Goal: Information Seeking & Learning: Compare options

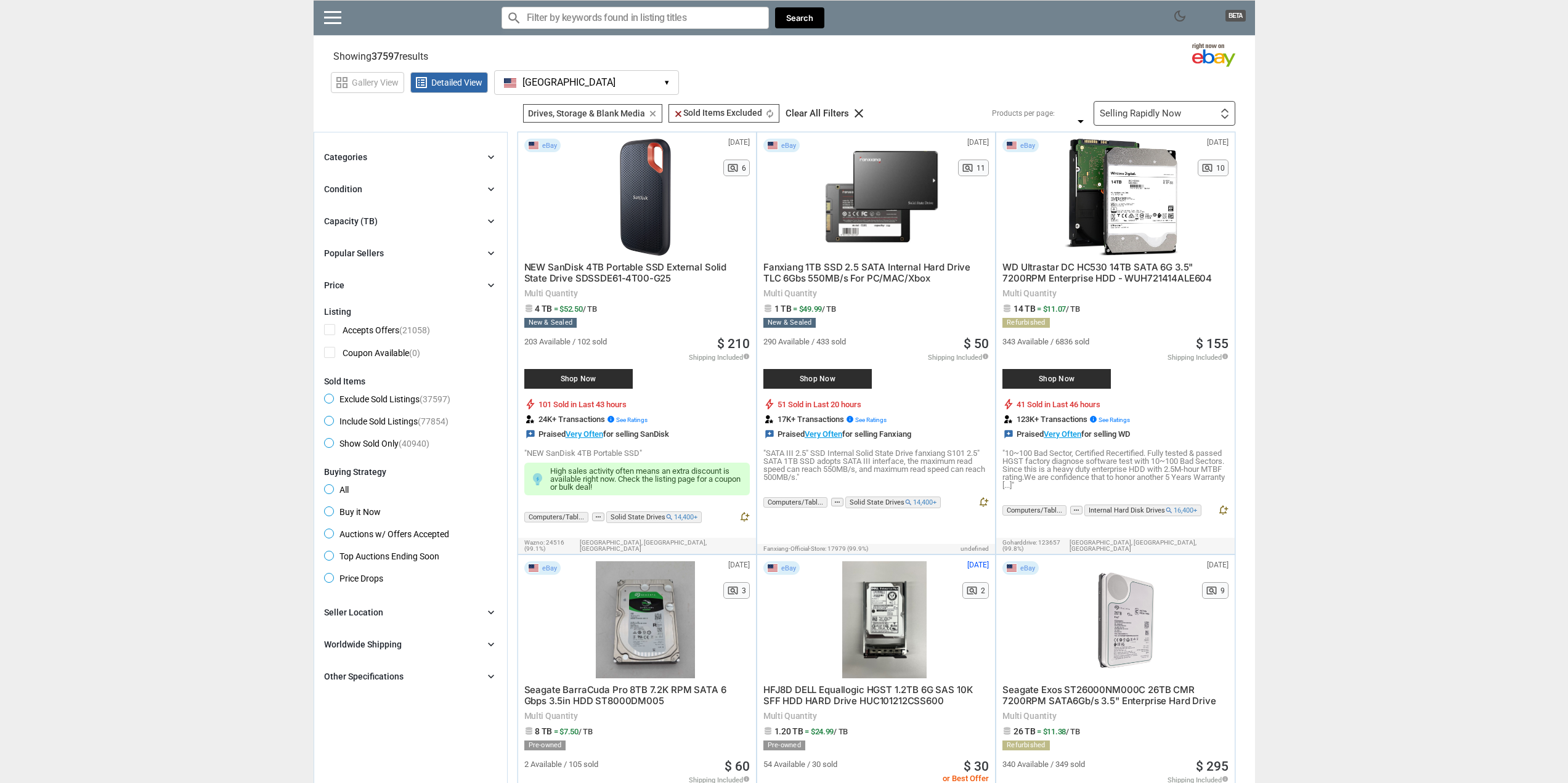
click at [1194, 118] on div "Selling Rapidly Now First or Last Chance to Buy Recently Listed Selling Rapidly…" at bounding box center [1165, 113] width 142 height 24
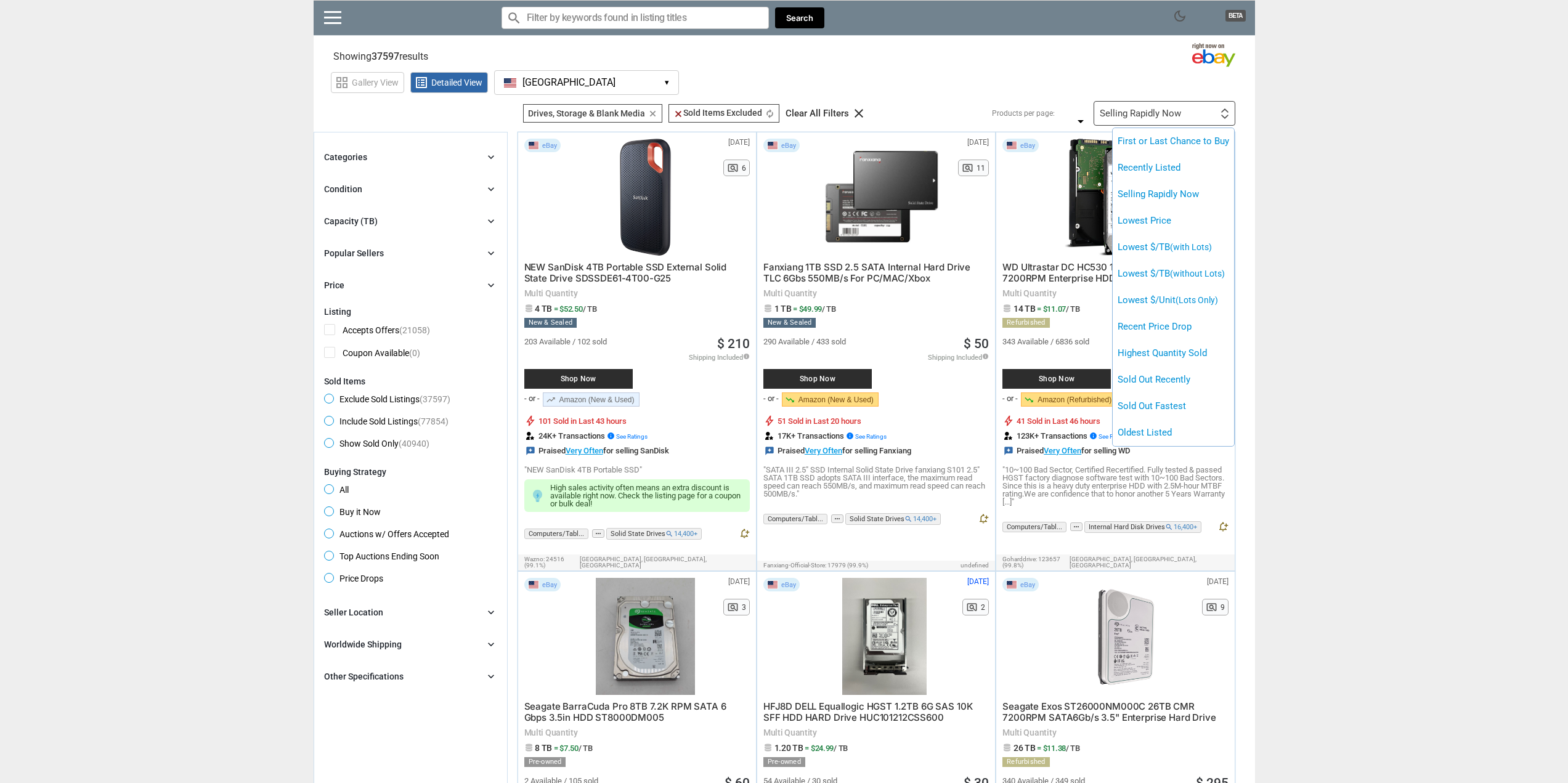
click at [1324, 131] on div at bounding box center [784, 392] width 1568 height 783
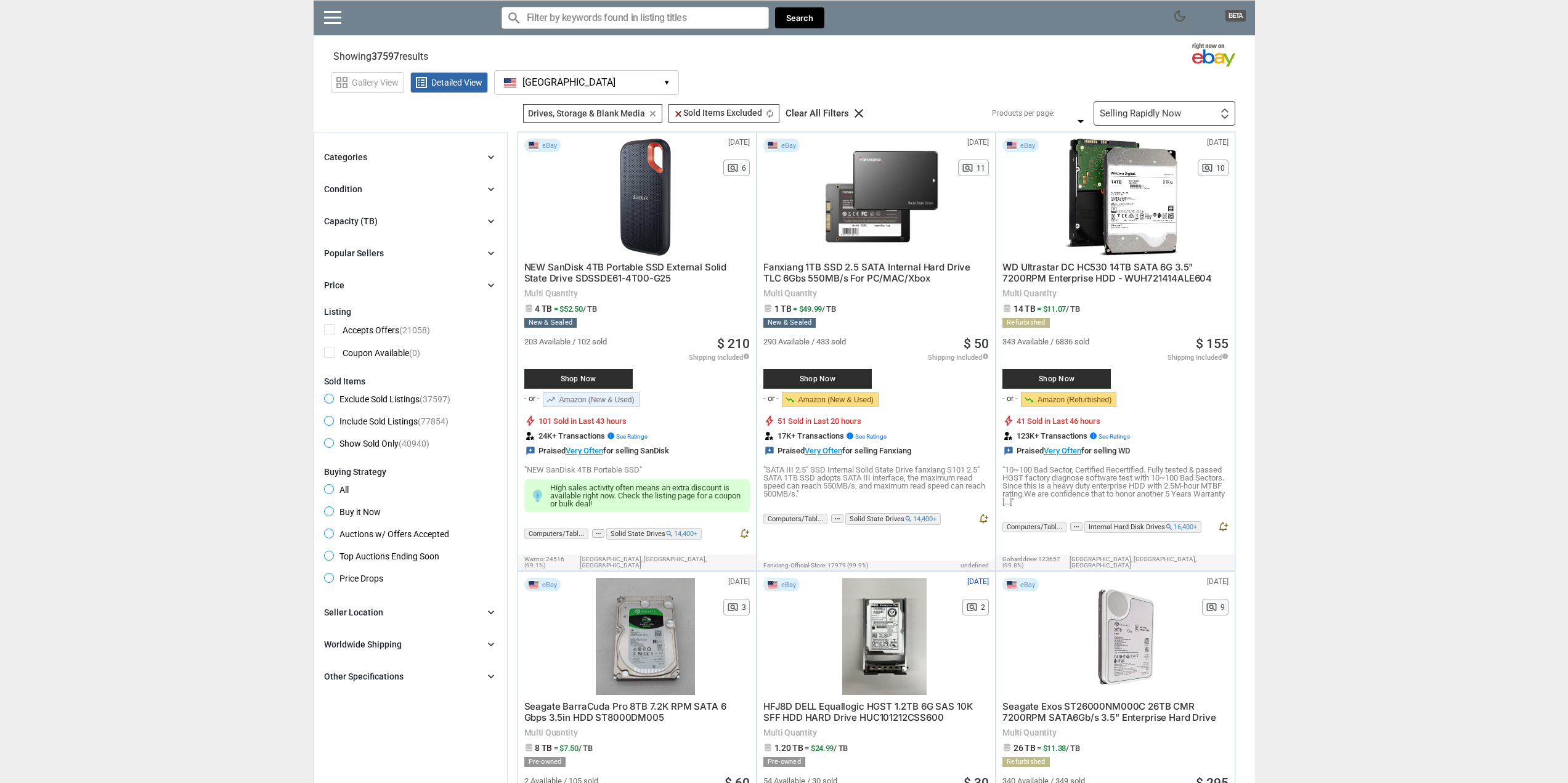
click at [487, 151] on div "Categories chevron_right" at bounding box center [411, 157] width 173 height 15
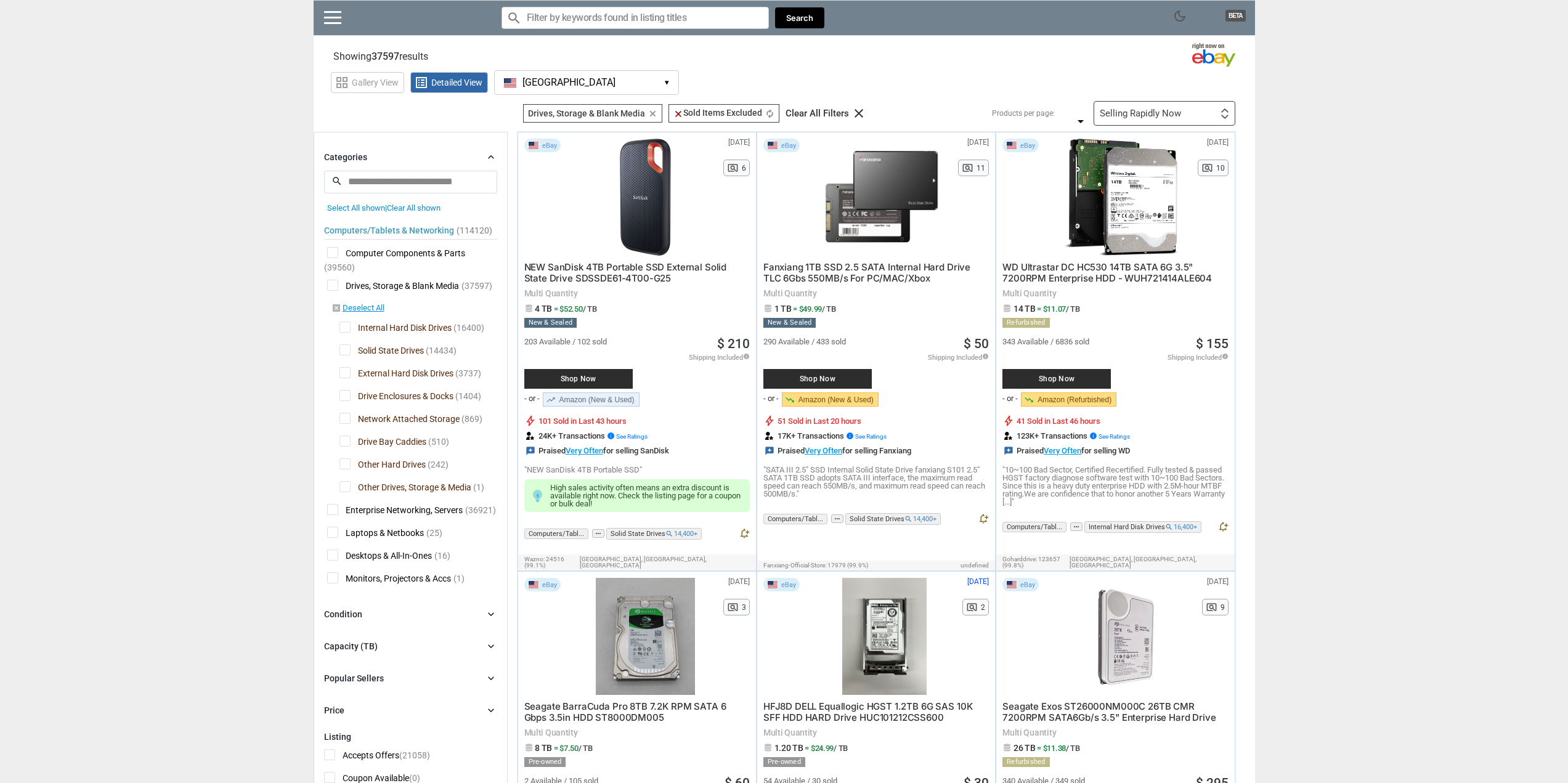
click at [351, 330] on span "Internal Hard Disk Drives" at bounding box center [395, 329] width 112 height 16
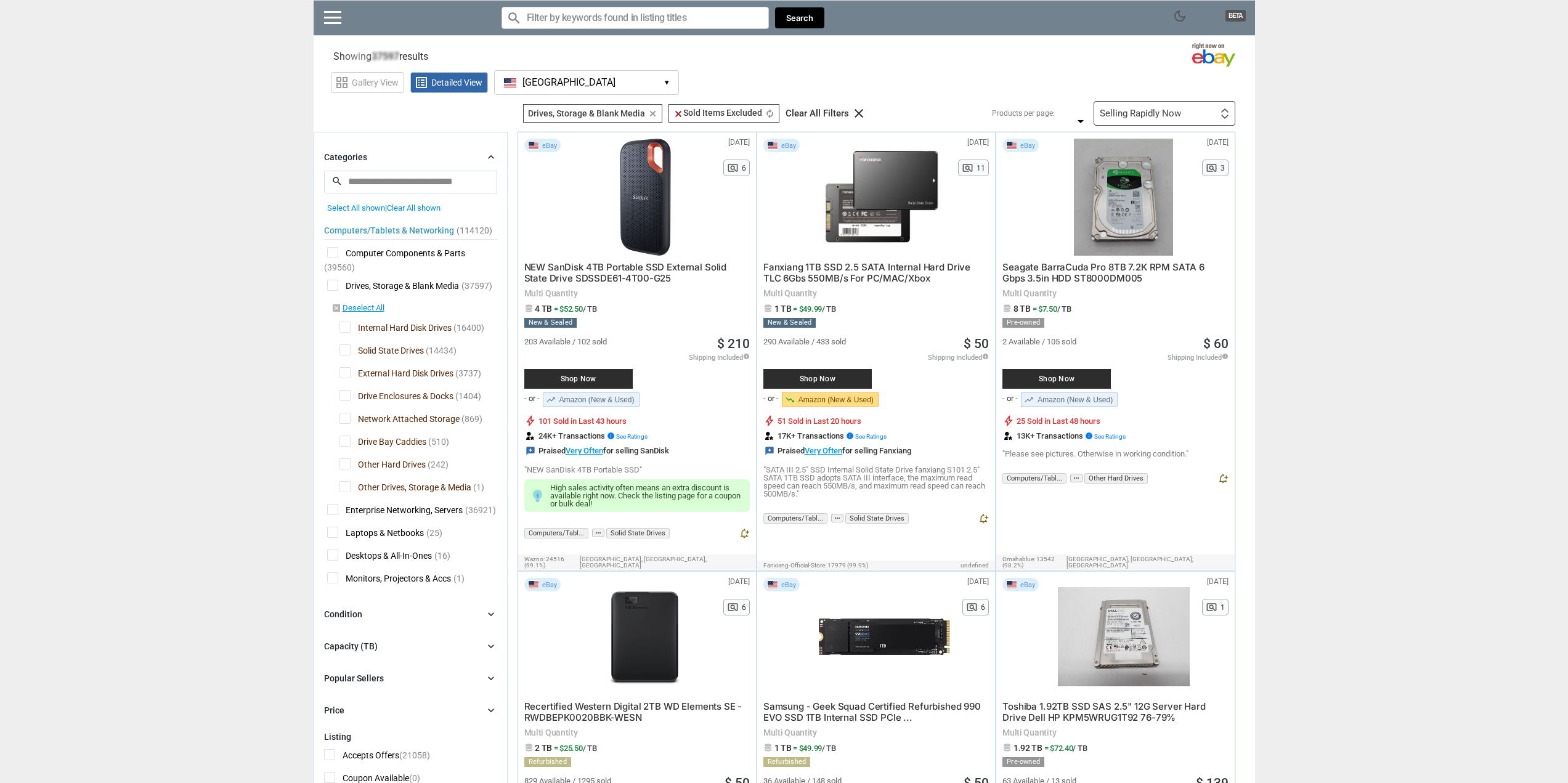
click at [348, 398] on span "Drive Enclosures & Docks" at bounding box center [397, 397] width 114 height 16
click at [347, 424] on span "Network Attached Storage" at bounding box center [399, 420] width 120 height 16
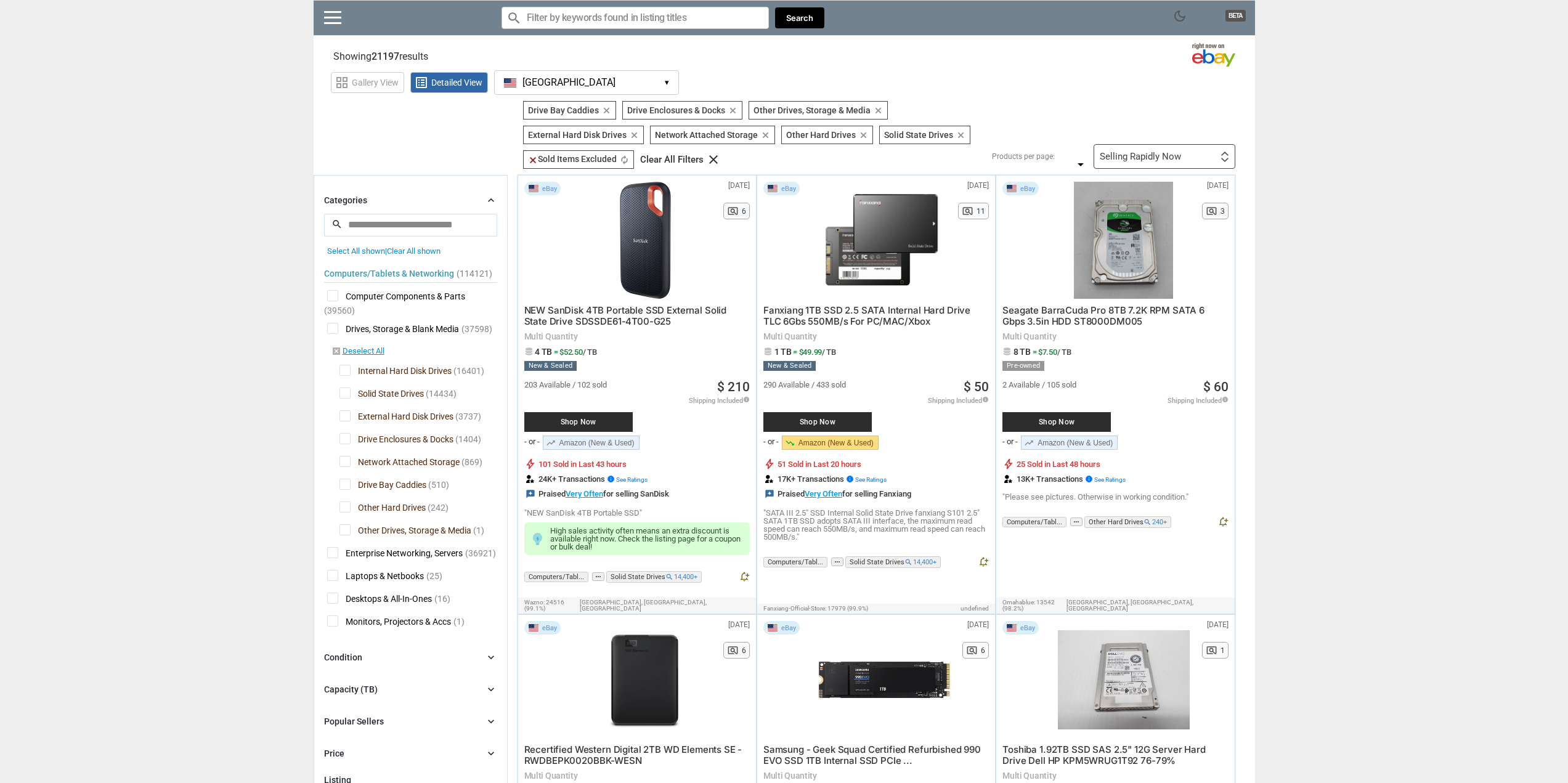
click at [343, 400] on span "Solid State Drives" at bounding box center [382, 395] width 84 height 16
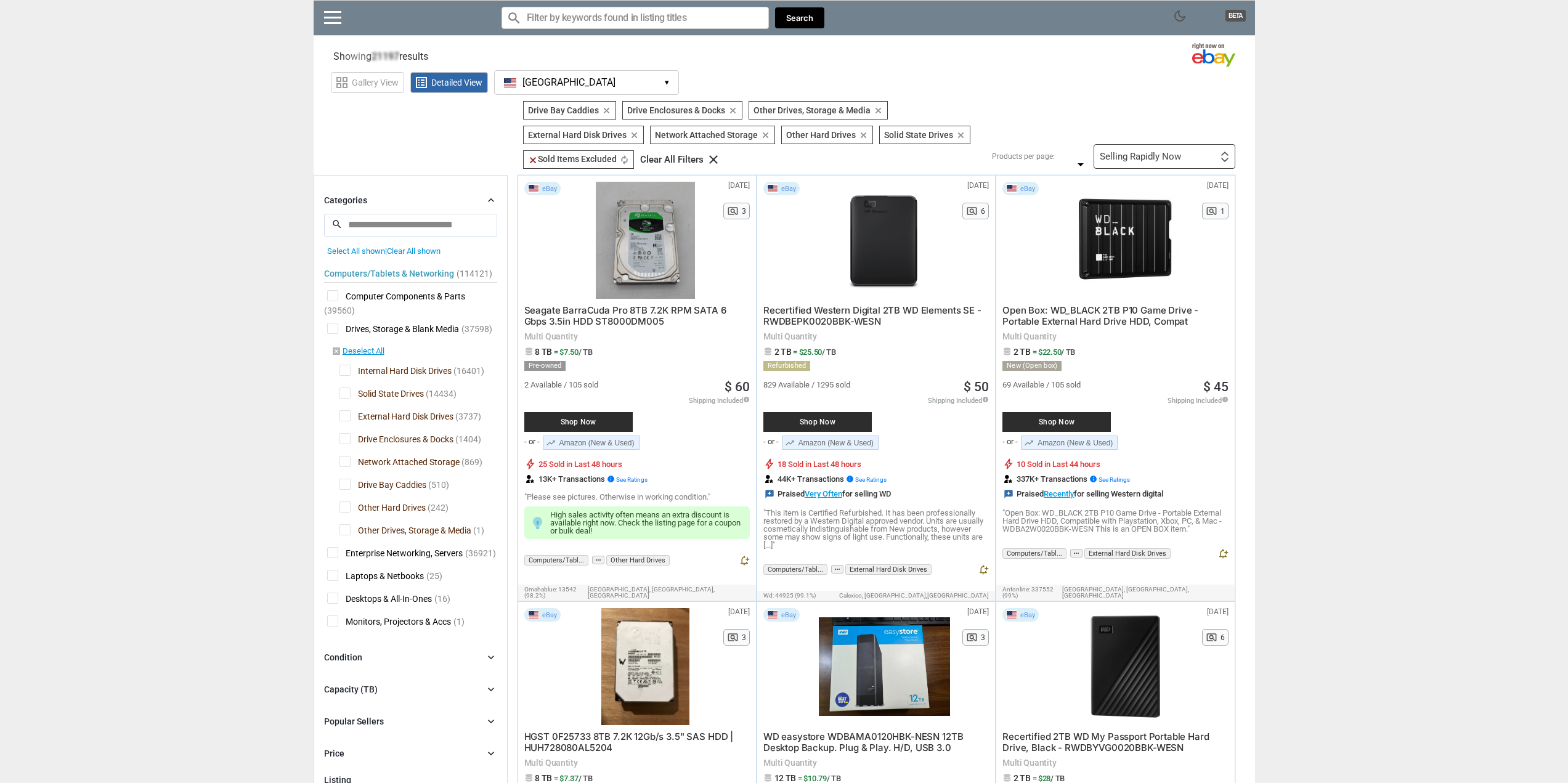
click at [347, 437] on span "Drive Enclosures & Docks" at bounding box center [397, 440] width 114 height 16
click at [343, 464] on span "Network Attached Storage" at bounding box center [399, 463] width 120 height 16
click at [348, 510] on span "Other Hard Drives" at bounding box center [382, 509] width 86 height 16
click at [348, 528] on span "Other Drives, Storage & Media" at bounding box center [405, 531] width 132 height 16
click at [348, 461] on span "Network Attached Storage" at bounding box center [399, 463] width 120 height 16
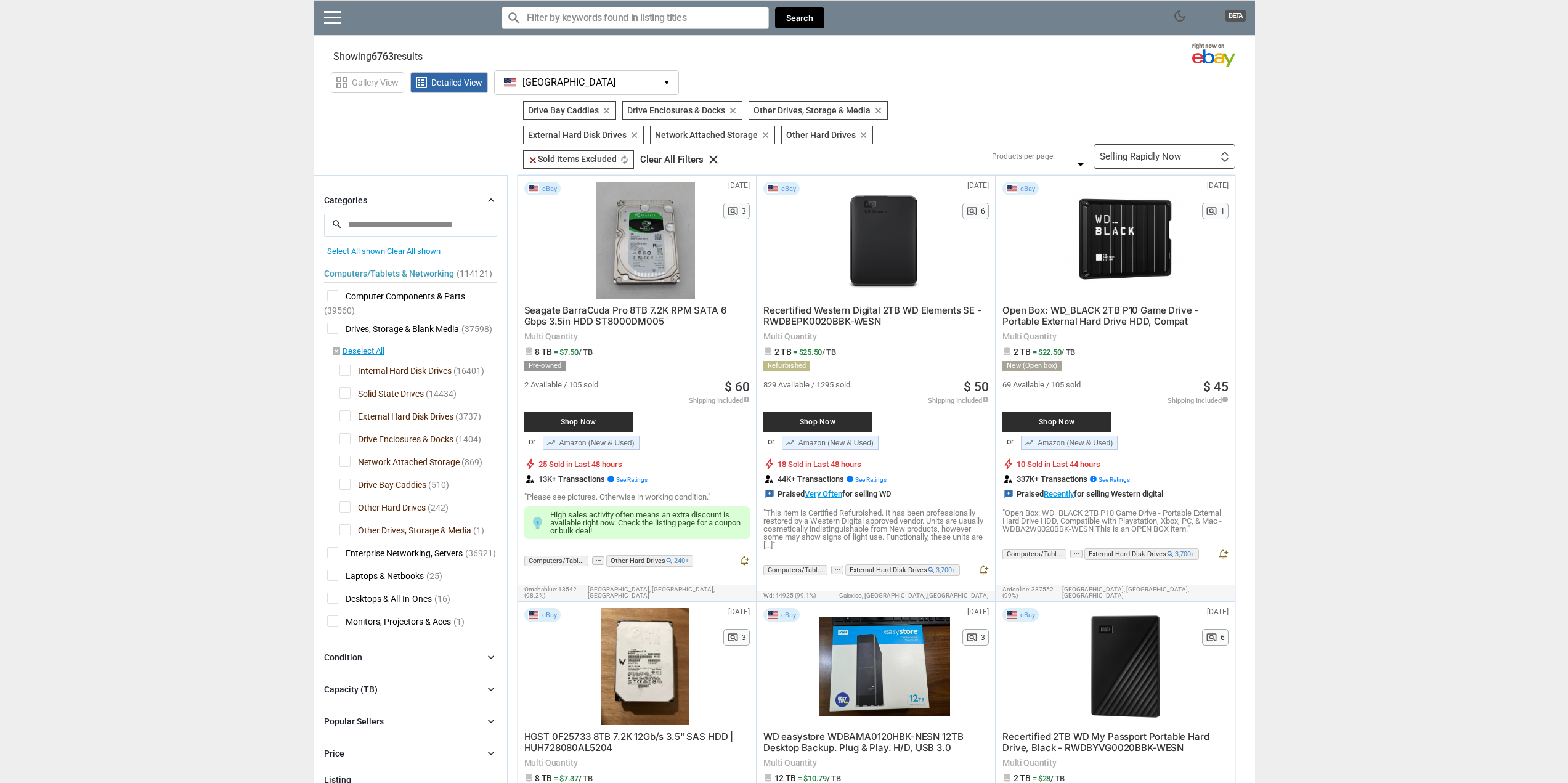
click at [346, 442] on span "Drive Enclosures & Docks" at bounding box center [397, 440] width 114 height 16
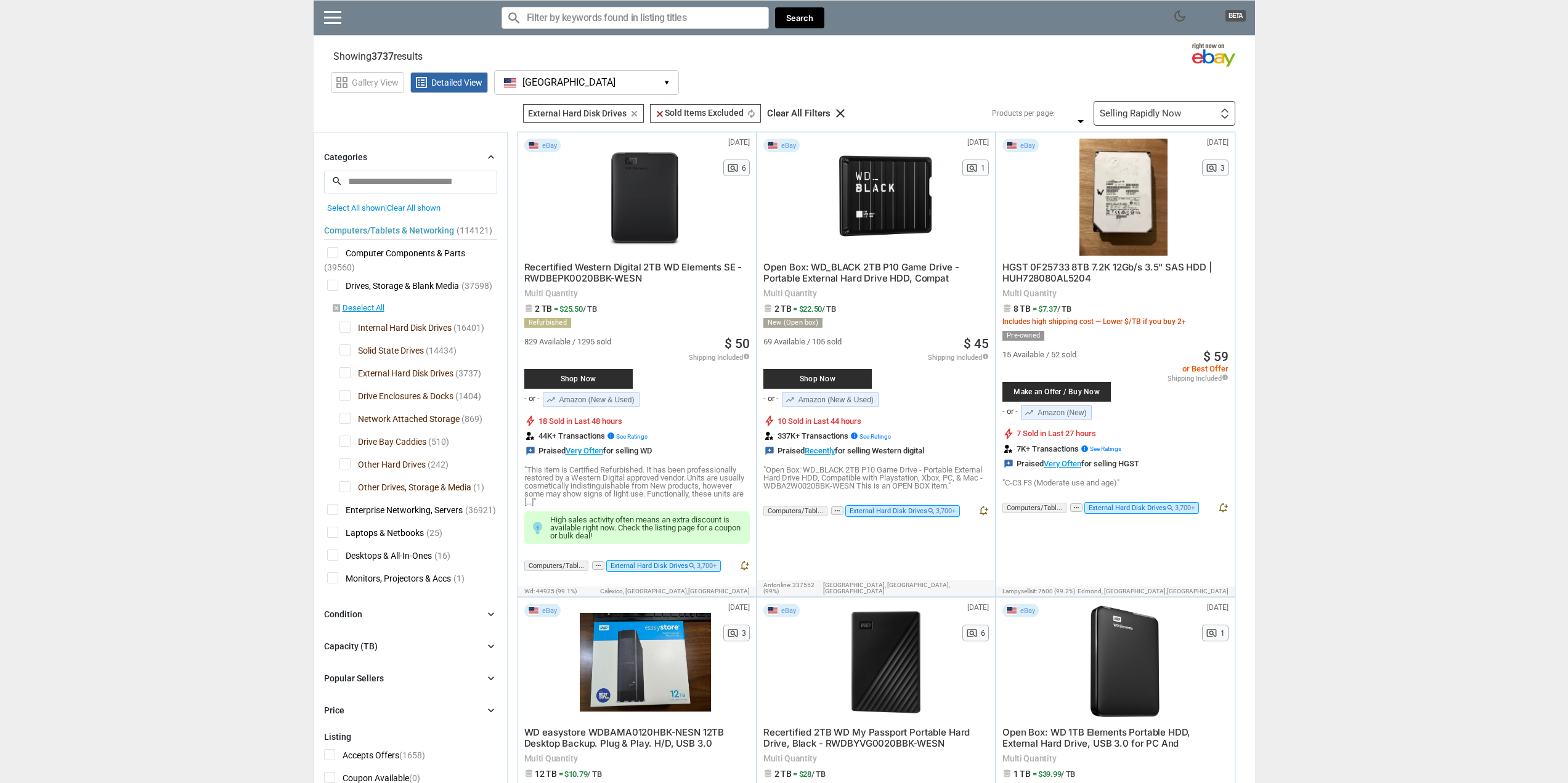
click at [1168, 107] on div "Selling Rapidly Now First or Last Chance to Buy Recently Listed Selling Rapidly…" at bounding box center [1165, 113] width 142 height 24
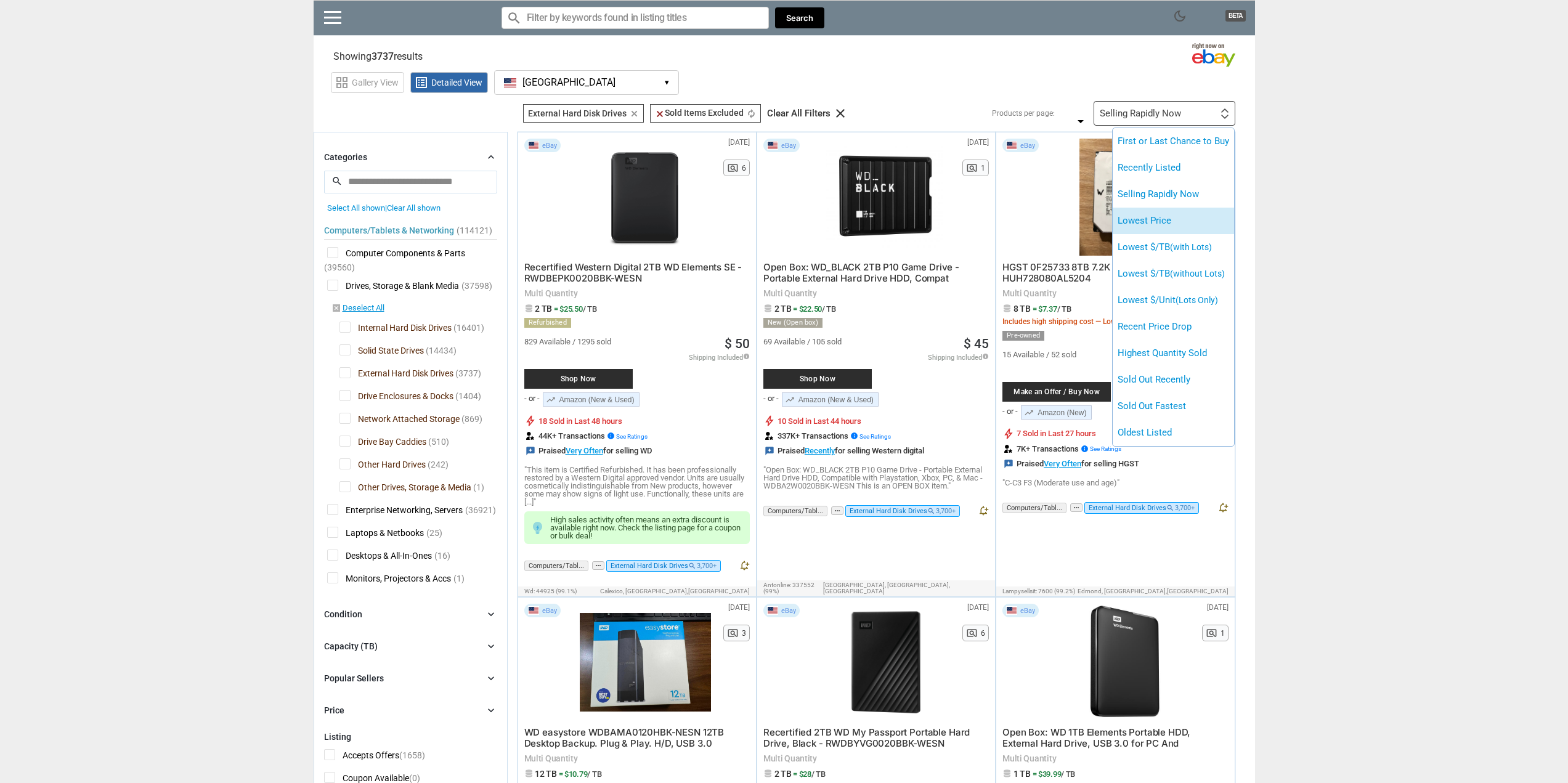
click at [1202, 225] on li "Lowest Price" at bounding box center [1173, 221] width 121 height 26
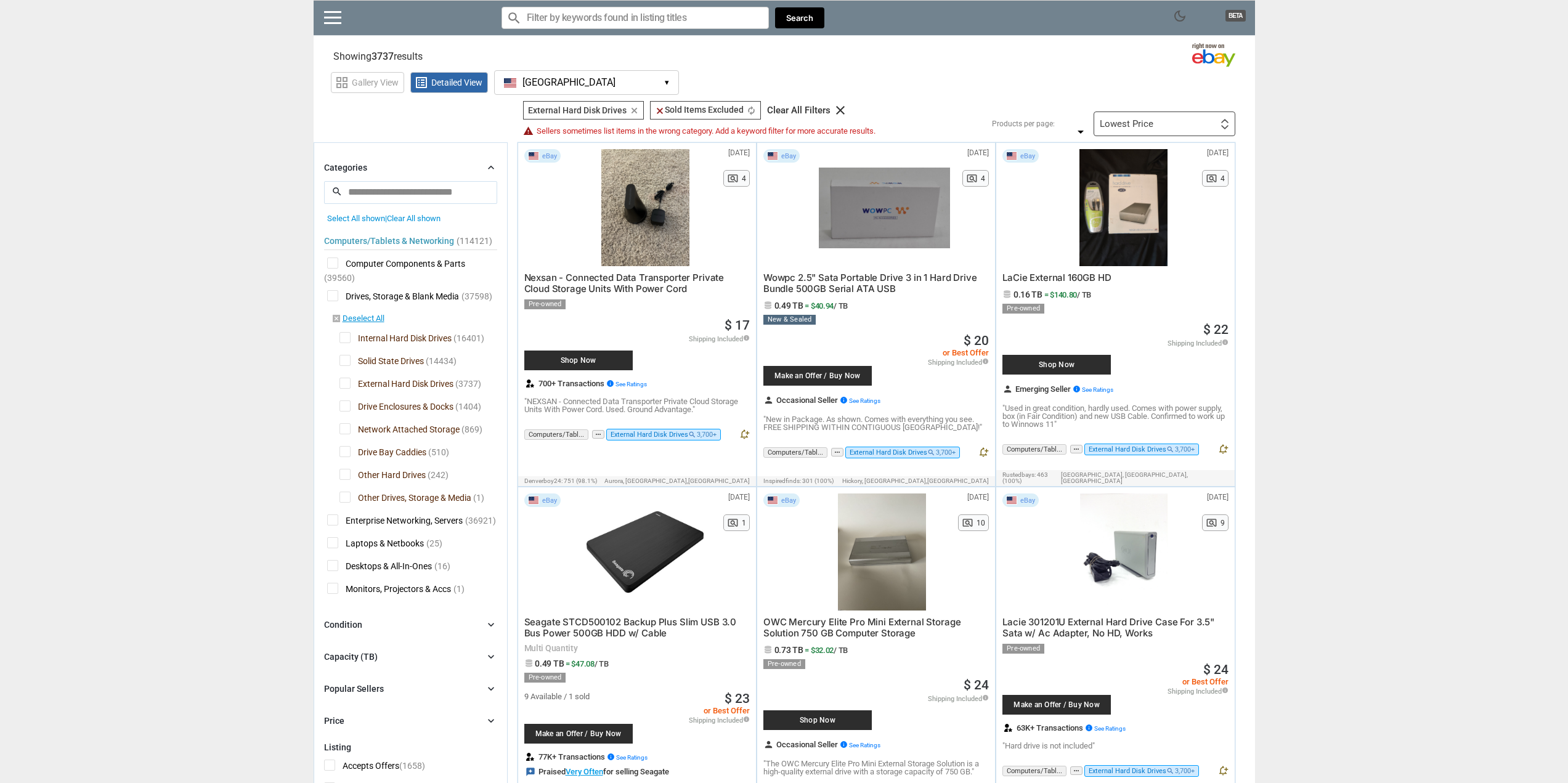
click at [1168, 132] on div "Lowest Price First or Last Chance to Buy Recently Listed Selling Rapidly Now Lo…" at bounding box center [1165, 124] width 142 height 24
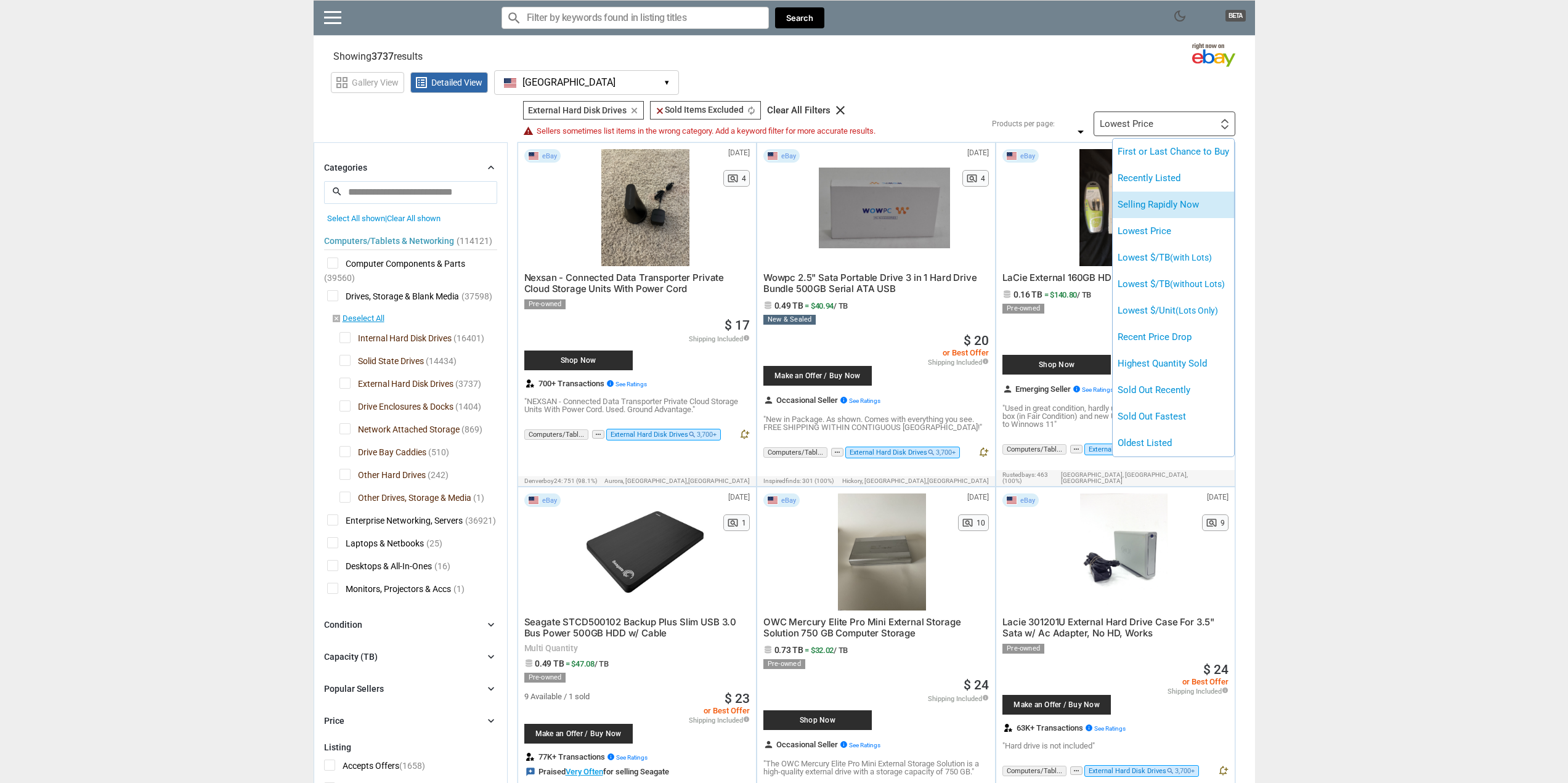
click at [1195, 208] on li "Selling Rapidly Now" at bounding box center [1173, 205] width 121 height 26
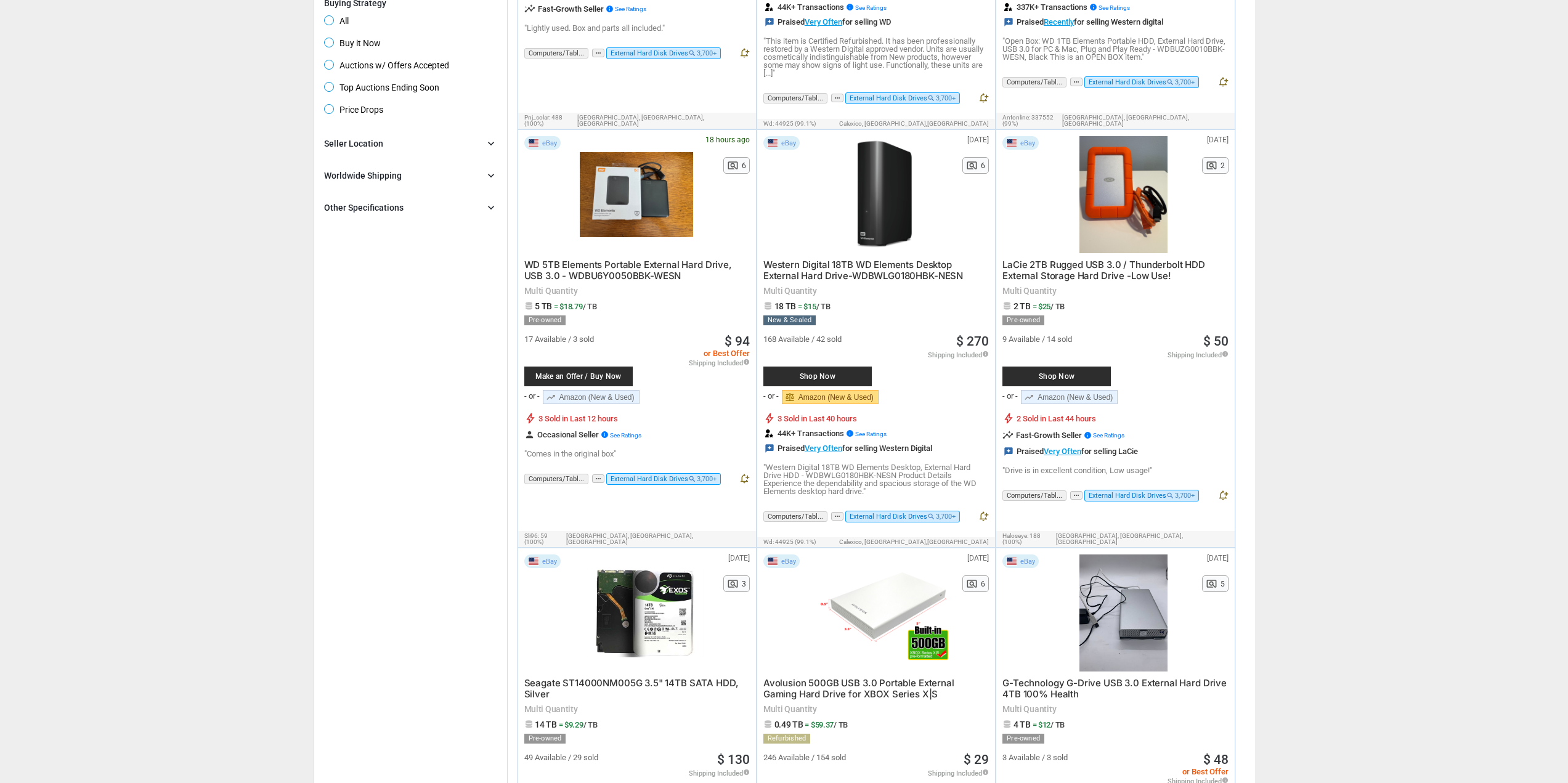
scroll to position [986, 0]
